Goal: Information Seeking & Learning: Learn about a topic

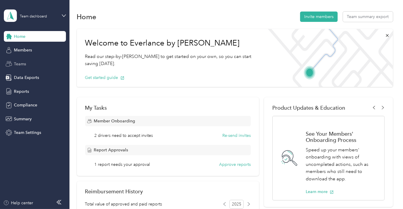
click at [24, 63] on span "Teams" at bounding box center [20, 64] width 12 height 6
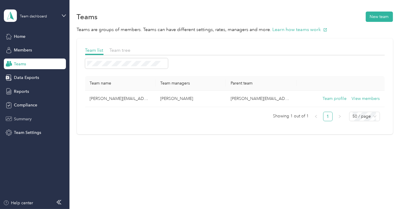
click at [28, 119] on span "Summary" at bounding box center [23, 119] width 18 height 6
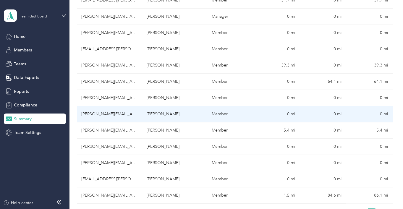
scroll to position [207, 0]
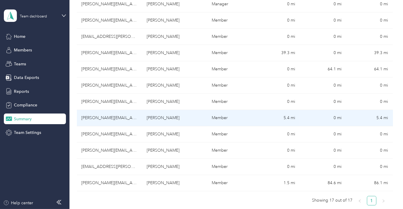
click at [122, 118] on td "[PERSON_NAME][EMAIL_ADDRESS][PERSON_NAME][DOMAIN_NAME]" at bounding box center [109, 118] width 65 height 16
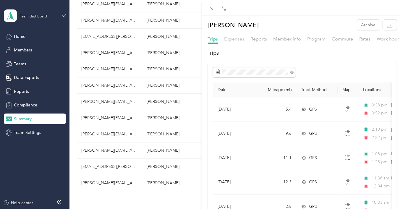
click at [237, 39] on span "Expenses" at bounding box center [234, 39] width 20 height 6
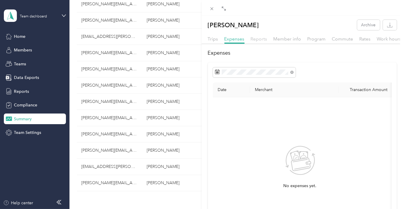
click at [261, 38] on span "Reports" at bounding box center [259, 39] width 17 height 6
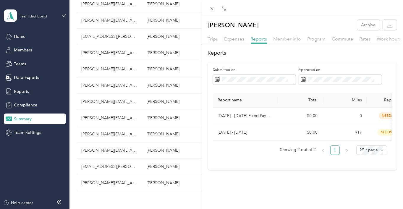
click at [285, 39] on span "Member info" at bounding box center [288, 39] width 28 height 6
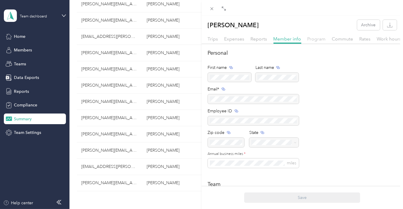
click at [316, 41] on span "Program" at bounding box center [317, 39] width 18 height 6
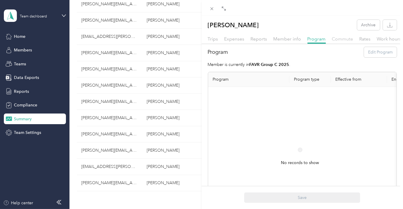
click at [337, 40] on span "Commute" at bounding box center [342, 39] width 21 height 6
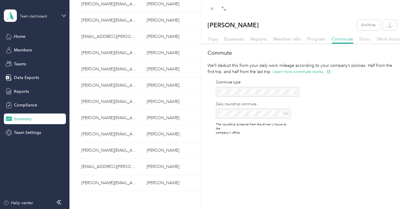
click at [364, 39] on span "Rates" at bounding box center [365, 39] width 11 height 6
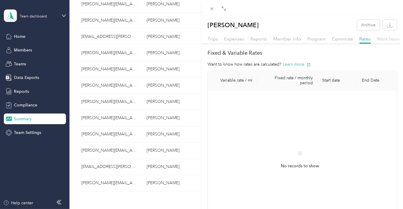
click at [383, 39] on span "Work hours" at bounding box center [389, 39] width 25 height 6
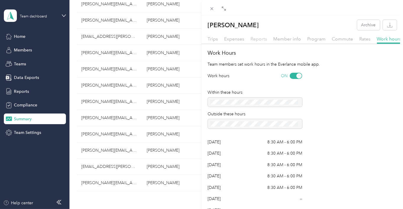
click at [257, 39] on span "Reports" at bounding box center [259, 39] width 17 height 6
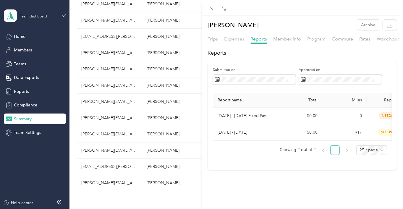
click at [236, 39] on span "Expenses" at bounding box center [234, 39] width 20 height 6
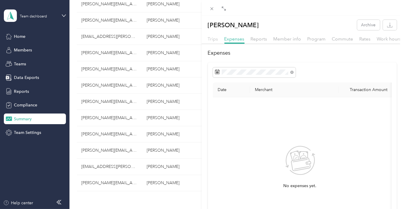
click at [211, 38] on span "Trips" at bounding box center [213, 39] width 10 height 6
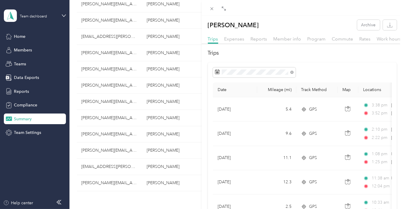
click at [103, 167] on div "[PERSON_NAME] Archive Trips Expenses Reports Member info Program Commute Rates …" at bounding box center [201, 104] width 403 height 209
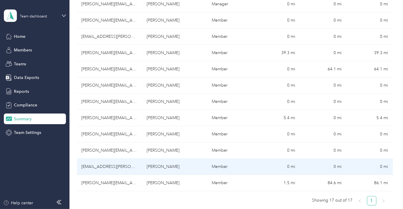
click at [102, 167] on td "[EMAIL_ADDRESS][PERSON_NAME][DOMAIN_NAME]" at bounding box center [109, 167] width 65 height 16
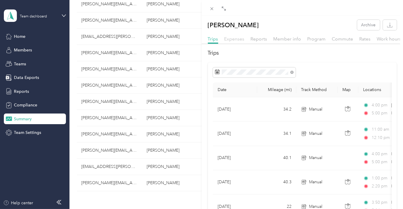
click at [240, 39] on span "Expenses" at bounding box center [234, 39] width 20 height 6
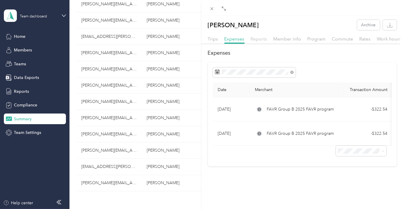
click at [264, 41] on span "Reports" at bounding box center [259, 39] width 17 height 6
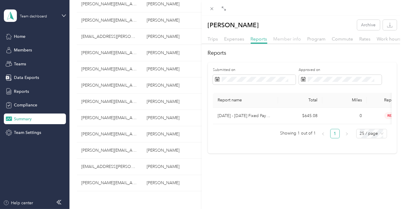
click at [284, 41] on span "Member info" at bounding box center [288, 39] width 28 height 6
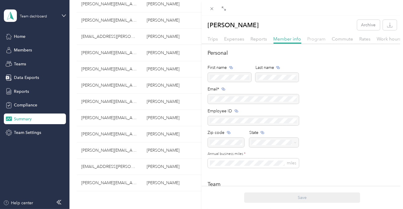
click at [319, 40] on span "Program" at bounding box center [317, 39] width 18 height 6
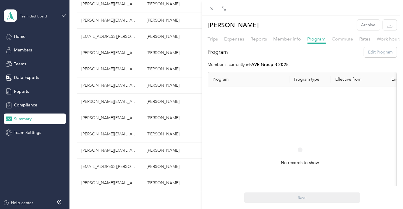
click at [344, 39] on span "Commute" at bounding box center [342, 39] width 21 height 6
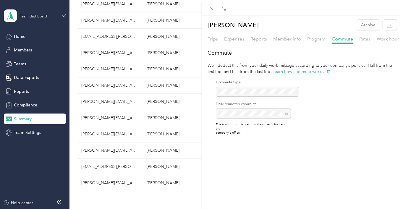
click at [366, 40] on span "Rates" at bounding box center [365, 39] width 11 height 6
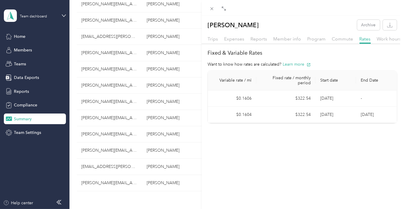
click at [108, 117] on div "[PERSON_NAME] Archive Trips Expenses Reports Member info Program Commute Rates …" at bounding box center [201, 104] width 403 height 209
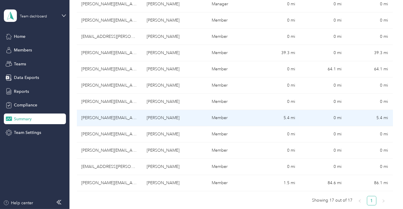
click at [111, 117] on td "[PERSON_NAME][EMAIL_ADDRESS][PERSON_NAME][DOMAIN_NAME]" at bounding box center [109, 118] width 65 height 16
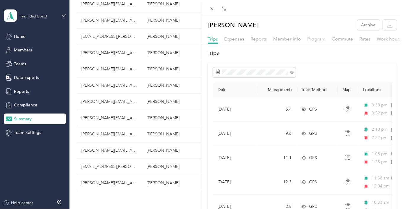
click at [314, 40] on span "Program" at bounding box center [317, 39] width 18 height 6
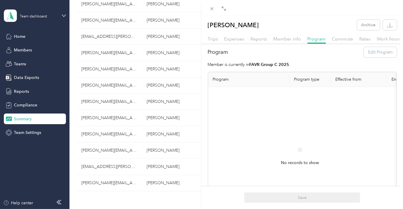
click at [253, 106] on div "No records to show" at bounding box center [300, 162] width 175 height 141
click at [271, 67] on strong "FAVR Group C 2025" at bounding box center [270, 64] width 40 height 5
click at [373, 56] on div "Program Edit Program" at bounding box center [302, 52] width 189 height 10
click at [366, 57] on div "Program Edit Program" at bounding box center [302, 52] width 189 height 10
click at [364, 40] on span "Rates" at bounding box center [365, 39] width 11 height 6
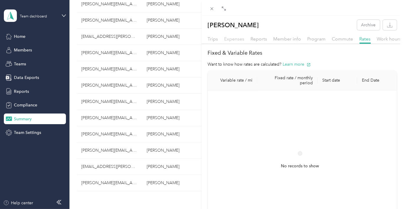
click at [232, 40] on span "Expenses" at bounding box center [234, 39] width 20 height 6
